Goal: Task Accomplishment & Management: Complete application form

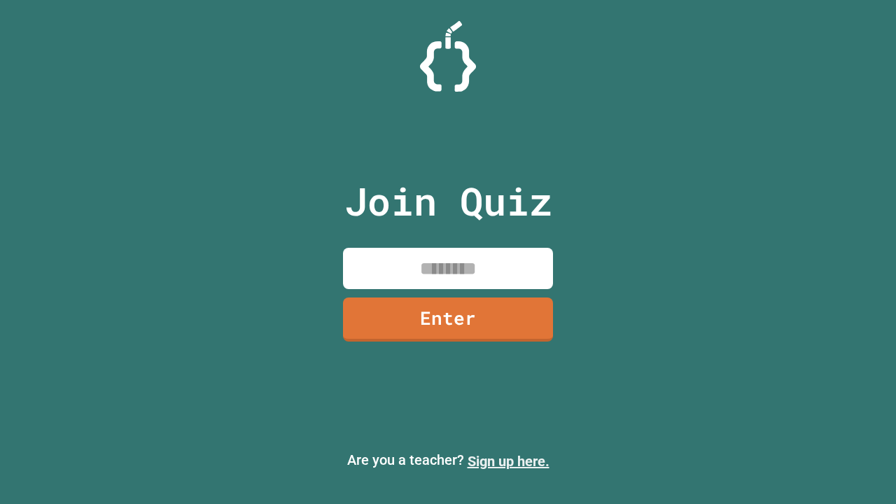
click at [508, 461] on link "Sign up here." at bounding box center [509, 461] width 82 height 17
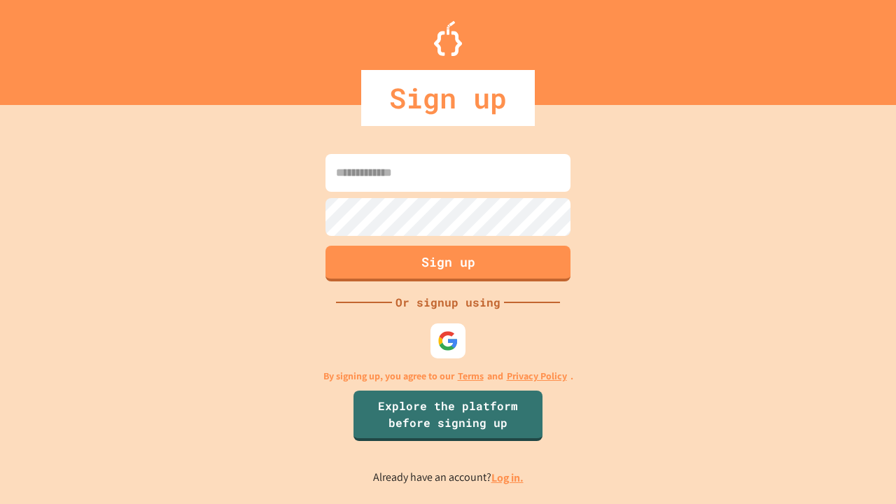
click at [508, 477] on link "Log in." at bounding box center [507, 477] width 32 height 15
